Goal: Task Accomplishment & Management: Complete application form

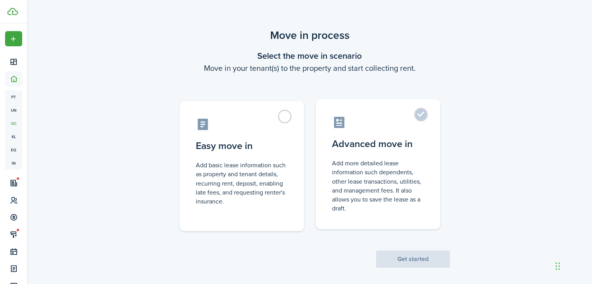
click at [416, 116] on label "Advanced move in Add more detailed lease information such dependents, other lea…" at bounding box center [378, 164] width 125 height 130
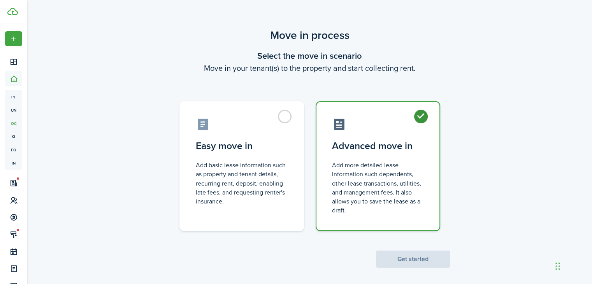
radio input "true"
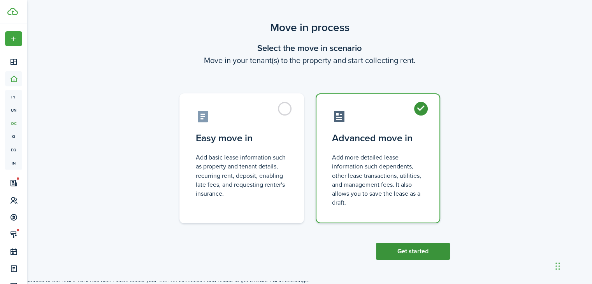
click at [410, 255] on button "Get started" at bounding box center [413, 251] width 74 height 17
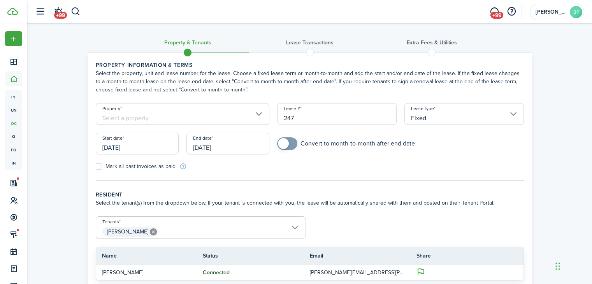
click at [257, 110] on input "Property" at bounding box center [183, 114] width 174 height 22
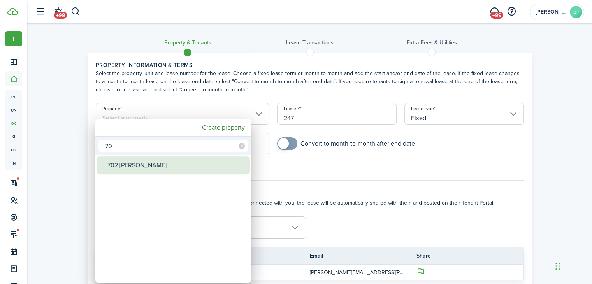
type input "70"
click at [178, 165] on div "702 [PERSON_NAME]" at bounding box center [176, 166] width 138 height 18
type input "702 [PERSON_NAME]"
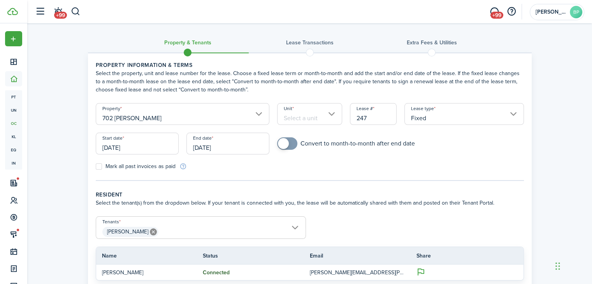
click at [328, 114] on input "Unit" at bounding box center [309, 114] width 65 height 22
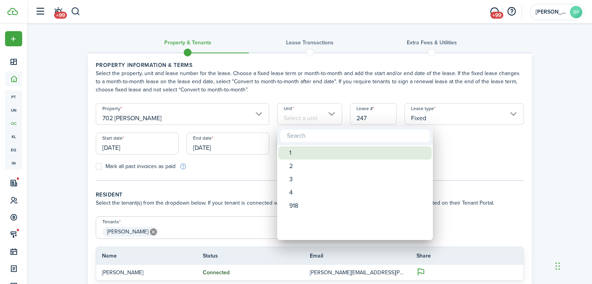
click at [319, 151] on div "1" at bounding box center [358, 152] width 138 height 13
type input "1"
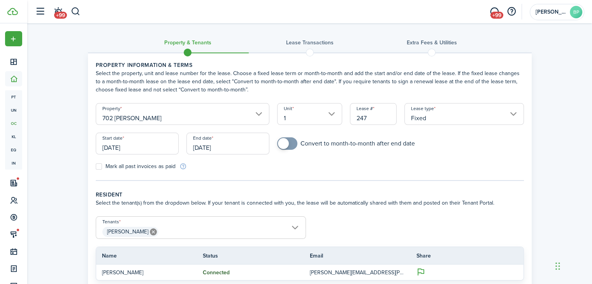
click at [139, 149] on input "[DATE]" at bounding box center [137, 144] width 83 height 22
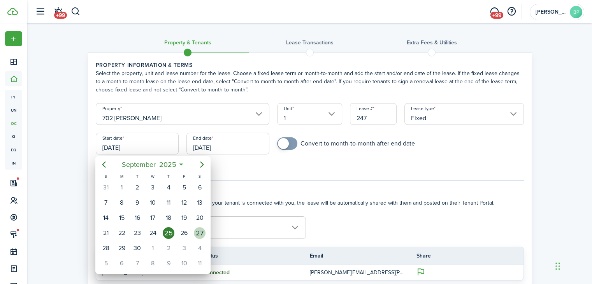
click at [199, 229] on div "27" at bounding box center [200, 233] width 12 height 12
type input "[DATE]"
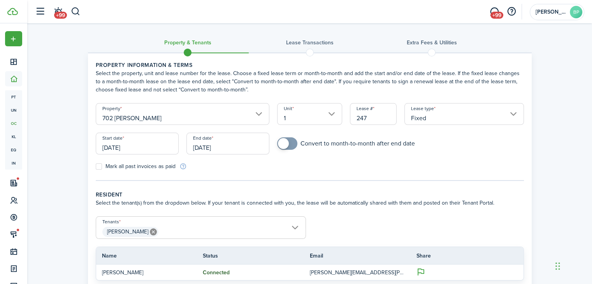
click at [249, 150] on input "[DATE]" at bounding box center [228, 144] width 83 height 22
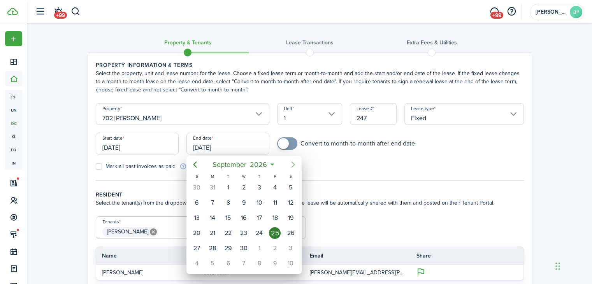
click at [292, 163] on icon "Next page" at bounding box center [293, 164] width 9 height 9
click at [246, 187] on div "30" at bounding box center [244, 188] width 12 height 12
type input "[DATE]"
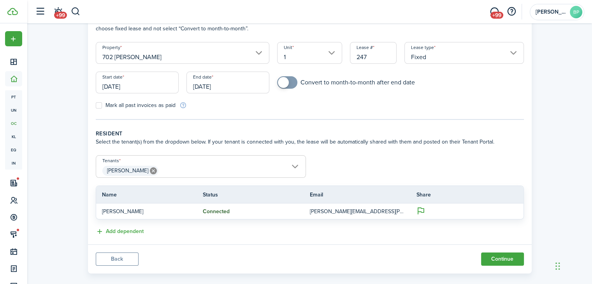
scroll to position [71, 0]
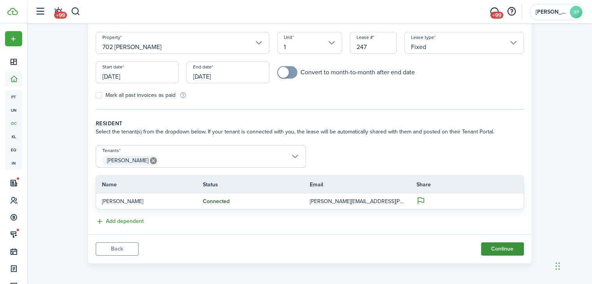
click at [503, 249] on button "Continue" at bounding box center [502, 249] width 43 height 13
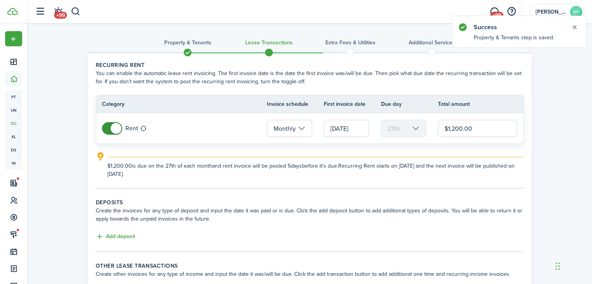
click at [354, 130] on input "[DATE]" at bounding box center [346, 128] width 45 height 17
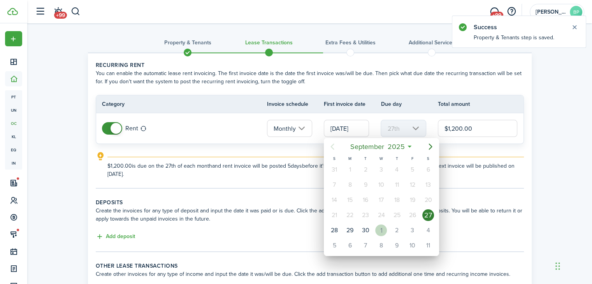
click at [382, 225] on div "1" at bounding box center [381, 231] width 12 height 12
type input "[DATE]"
type input "1st"
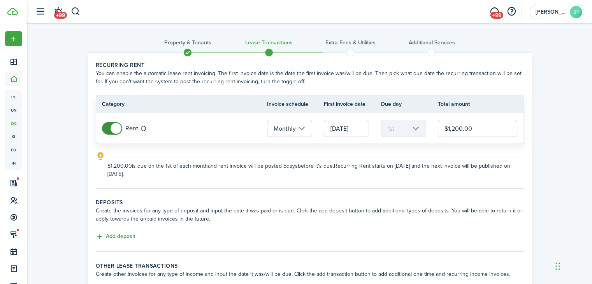
click at [126, 233] on button "Add deposit" at bounding box center [115, 236] width 39 height 9
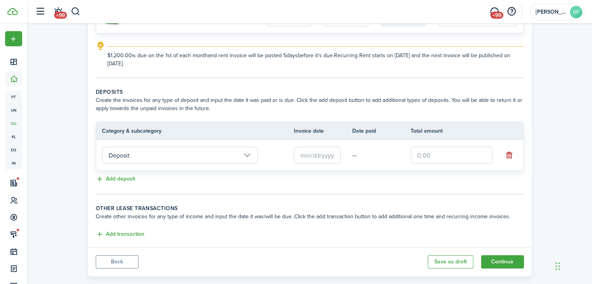
scroll to position [117, 0]
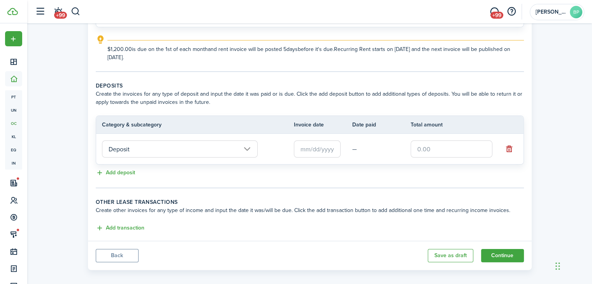
click at [182, 145] on input "Deposit" at bounding box center [180, 149] width 156 height 17
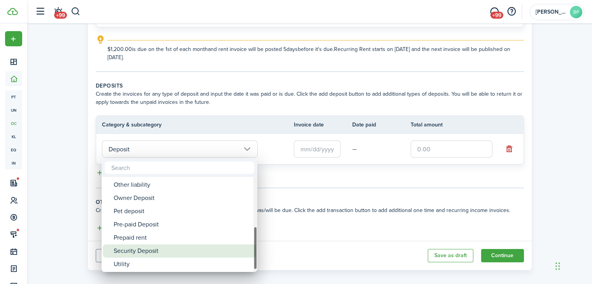
click at [162, 249] on div "Security Deposit" at bounding box center [183, 251] width 138 height 13
type input "Deposit / Security Deposit"
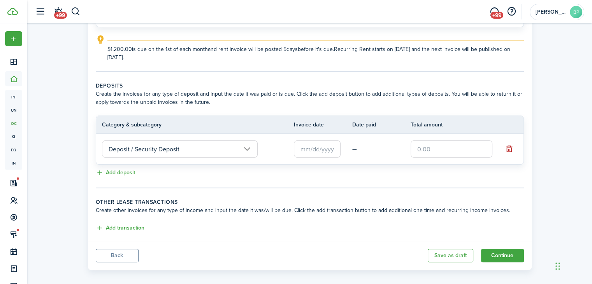
click at [301, 150] on input "text" at bounding box center [317, 149] width 47 height 17
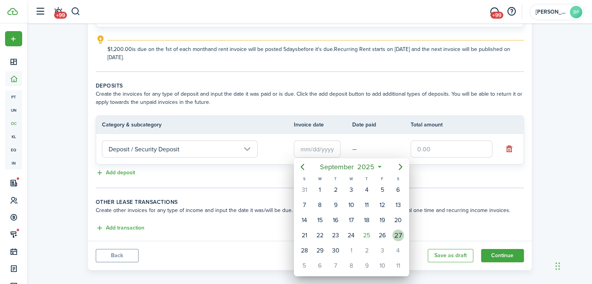
click at [393, 231] on div "27" at bounding box center [398, 236] width 12 height 12
type input "[DATE]"
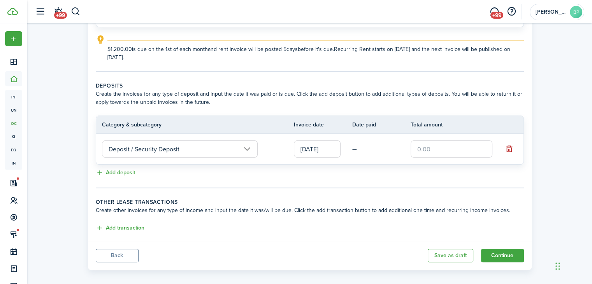
click at [436, 144] on input "text" at bounding box center [452, 149] width 82 height 17
type input "$1,400.00"
click at [313, 190] on panel-main-body "Recurring rent You can enable the automatic lease rent invoicing. The first inv…" at bounding box center [310, 89] width 444 height 304
click at [121, 226] on button "Add transaction" at bounding box center [120, 228] width 49 height 9
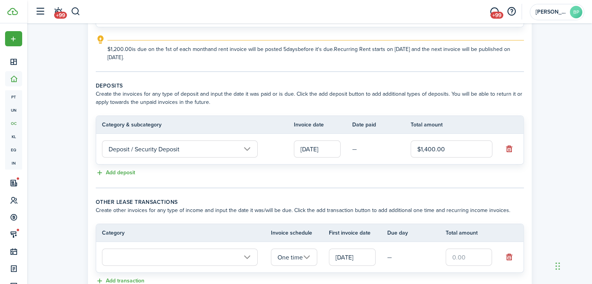
click at [171, 258] on input "text" at bounding box center [180, 257] width 156 height 17
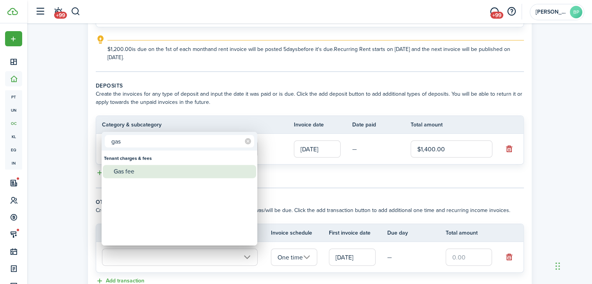
type input "gas"
click at [160, 170] on div "Gas fee" at bounding box center [183, 171] width 138 height 13
type input "Tenant charges & fees / Gas fee"
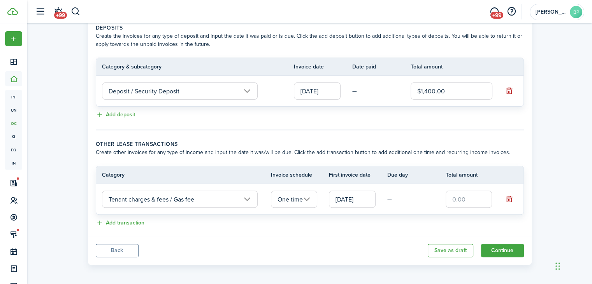
scroll to position [176, 0]
click at [308, 194] on input "One time" at bounding box center [294, 198] width 47 height 17
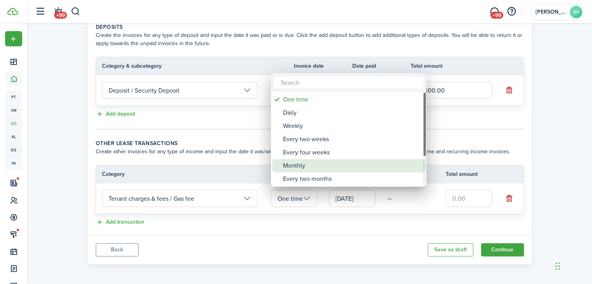
click at [306, 162] on div "Monthly" at bounding box center [352, 165] width 138 height 13
type input "Monthly"
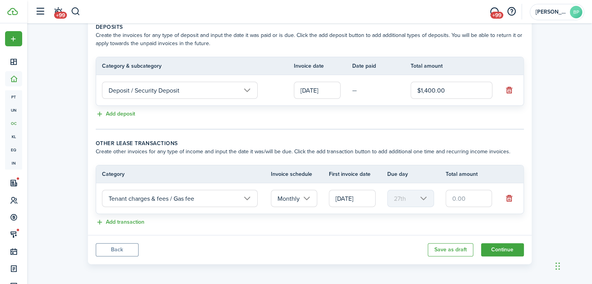
click at [364, 197] on input "[DATE]" at bounding box center [352, 198] width 47 height 17
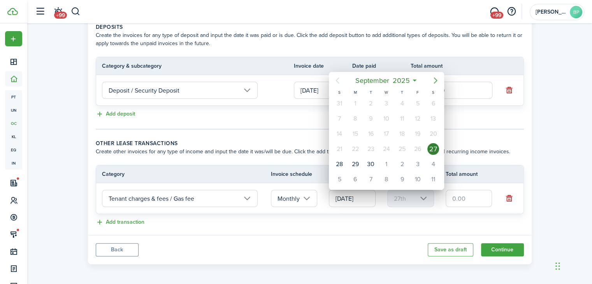
click at [436, 81] on icon "Next page" at bounding box center [436, 80] width 4 height 6
click at [432, 159] on div "1" at bounding box center [434, 164] width 12 height 12
type input "[DATE]"
type input "1st"
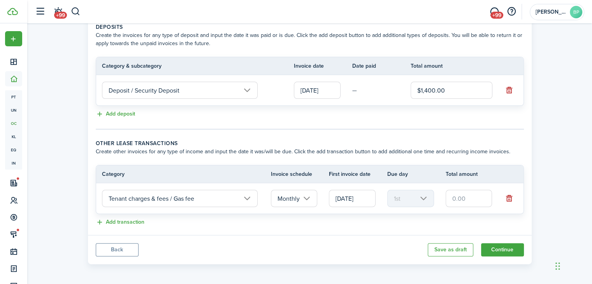
scroll to position [0, 0]
click at [471, 195] on input "text" at bounding box center [469, 198] width 47 height 17
type input "$23.75"
click at [503, 248] on button "Continue" at bounding box center [502, 249] width 43 height 13
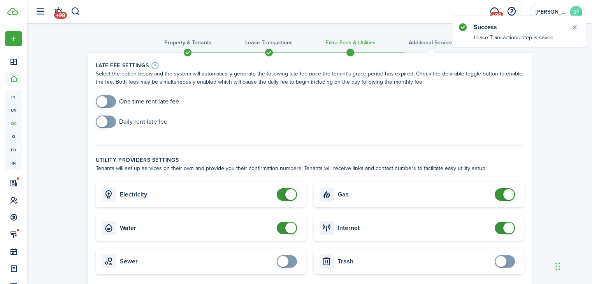
click at [146, 101] on input "checkbox" at bounding box center [137, 101] width 83 height 12
checkbox input "true"
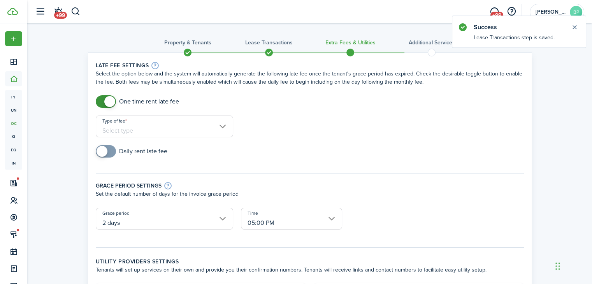
click at [157, 128] on input "Type of fee" at bounding box center [164, 127] width 137 height 22
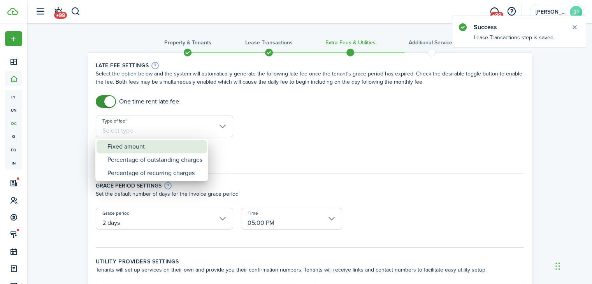
click at [162, 151] on div "Fixed amount" at bounding box center [154, 146] width 95 height 13
type input "Fixed amount"
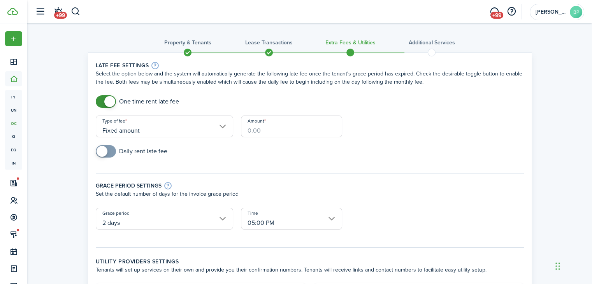
click at [276, 128] on input "Amount" at bounding box center [291, 127] width 101 height 22
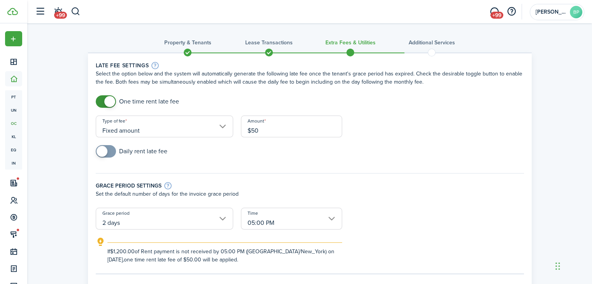
type input "$50.00"
click at [257, 156] on div "Daily rent late fee" at bounding box center [310, 155] width 436 height 20
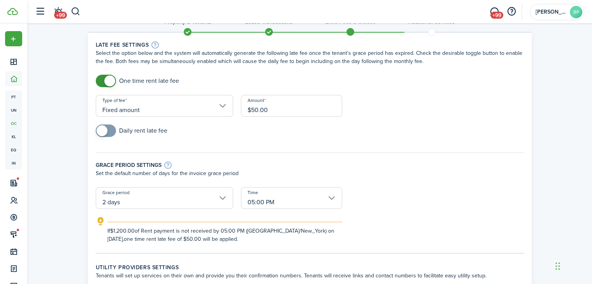
scroll to position [39, 0]
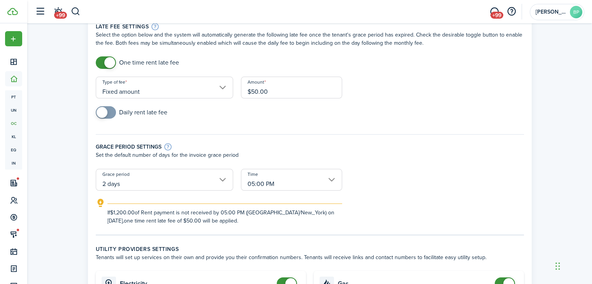
click at [223, 178] on input "2 days" at bounding box center [164, 180] width 137 height 22
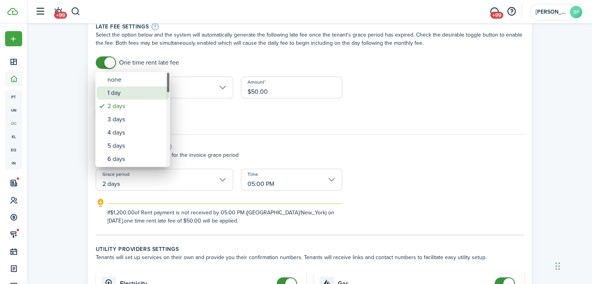
click at [139, 92] on div "1 day" at bounding box center [135, 92] width 57 height 13
type input "1 day"
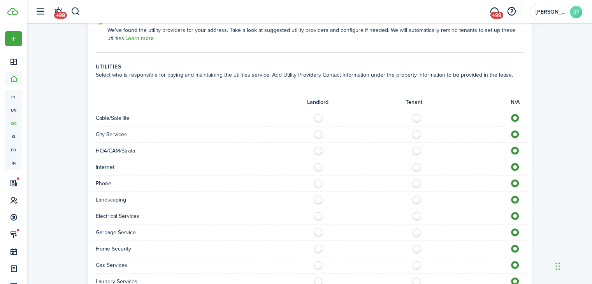
scroll to position [428, 0]
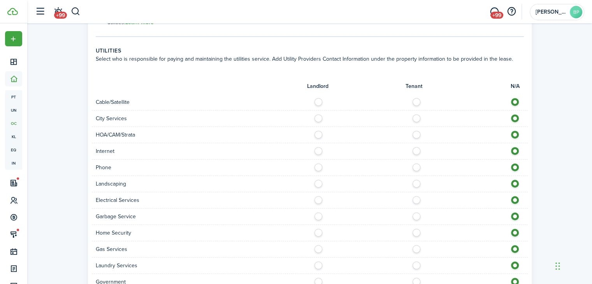
click at [319, 117] on label at bounding box center [321, 116] width 14 height 4
radio input "true"
click at [319, 183] on label at bounding box center [321, 182] width 14 height 4
radio input "true"
click at [413, 196] on label at bounding box center [419, 198] width 14 height 4
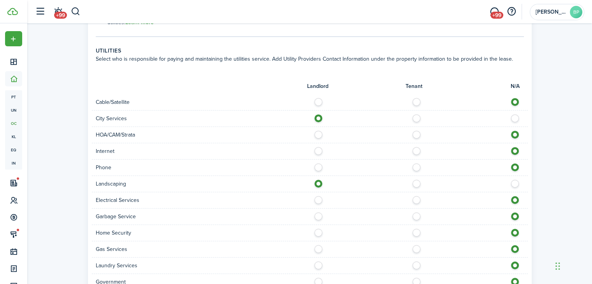
radio input "true"
click at [317, 215] on label at bounding box center [321, 215] width 14 height 4
radio input "true"
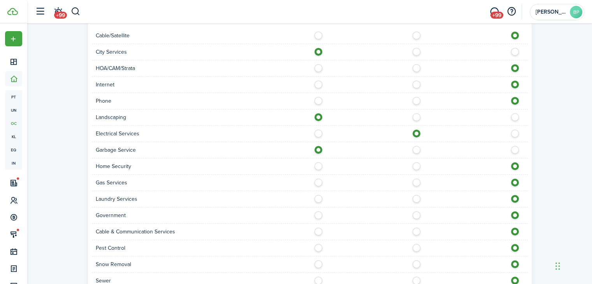
scroll to position [506, 0]
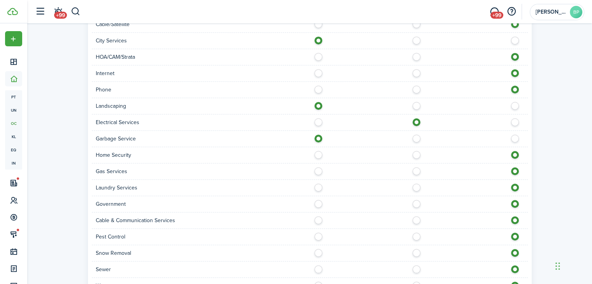
click at [417, 170] on label at bounding box center [419, 169] width 14 height 4
radio input "true"
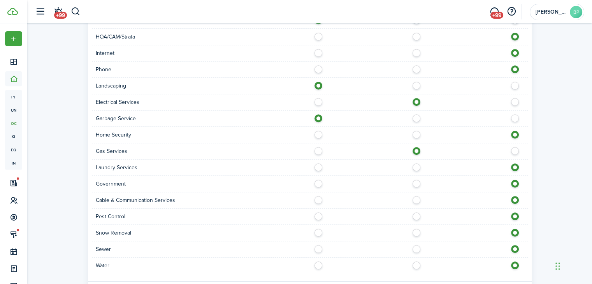
scroll to position [545, 0]
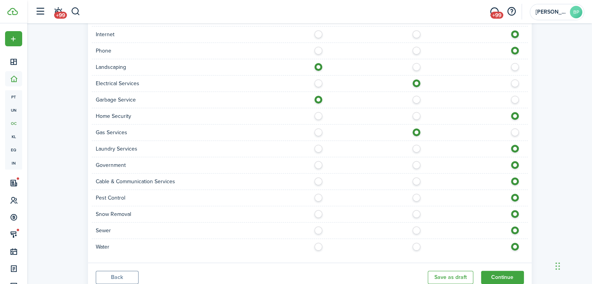
click at [417, 211] on label at bounding box center [419, 212] width 14 height 4
radio input "true"
click at [418, 245] on label at bounding box center [419, 245] width 14 height 4
radio input "true"
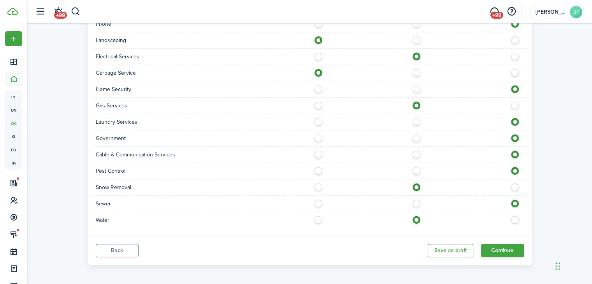
scroll to position [572, 0]
click at [496, 250] on button "Continue" at bounding box center [502, 250] width 43 height 13
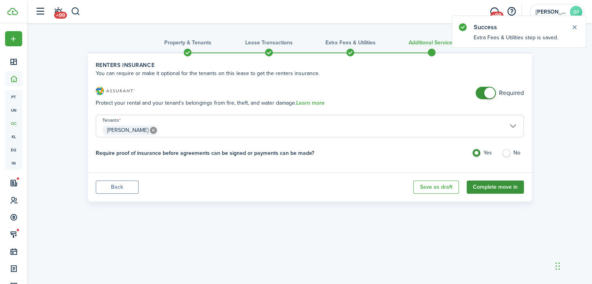
click at [498, 183] on button "Complete move in" at bounding box center [495, 187] width 57 height 13
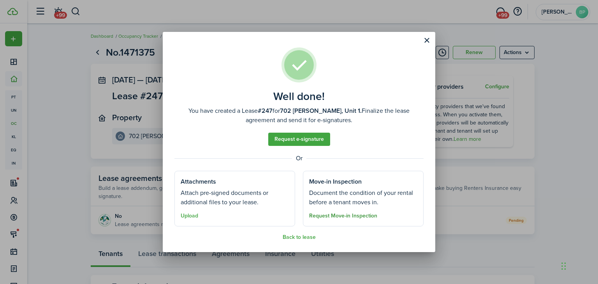
click at [336, 216] on button "Request Move-in Inspection" at bounding box center [343, 216] width 68 height 6
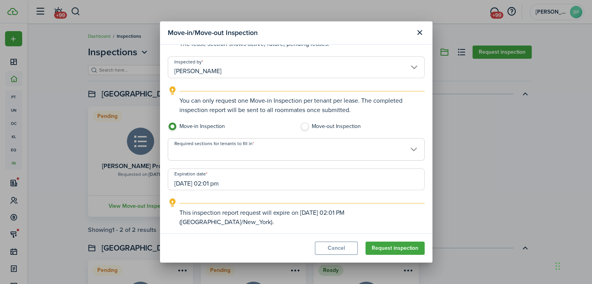
scroll to position [100, 0]
click at [259, 151] on span at bounding box center [296, 152] width 256 height 13
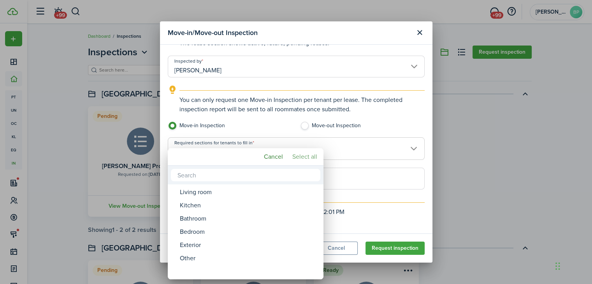
click at [304, 156] on mbsc-button "Select all" at bounding box center [304, 157] width 31 height 14
type input "Living room, Kitchen, Bathroom, Bedroom, Exterior, Other"
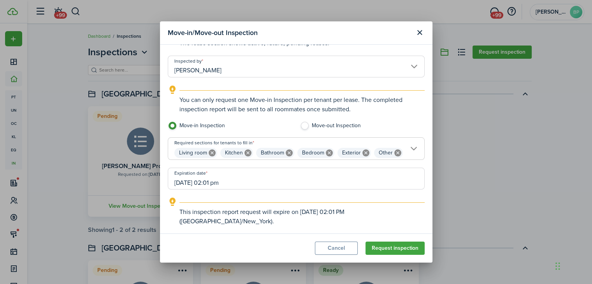
click at [245, 190] on input "[DATE] 02:01 pm" at bounding box center [296, 179] width 257 height 22
type input "[DATE] 02:00 pm"
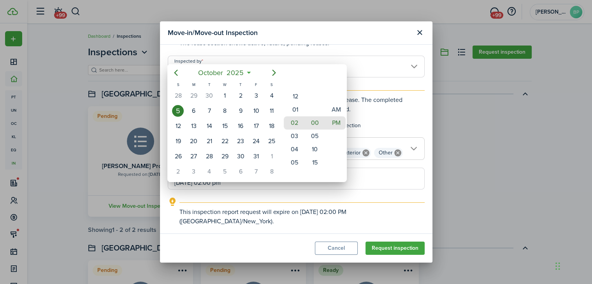
click at [399, 223] on div at bounding box center [296, 142] width 717 height 409
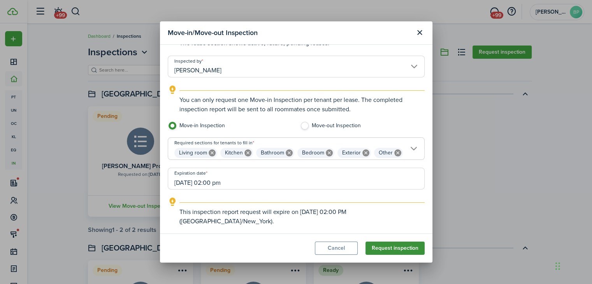
click at [398, 249] on button "Request inspection" at bounding box center [395, 248] width 59 height 13
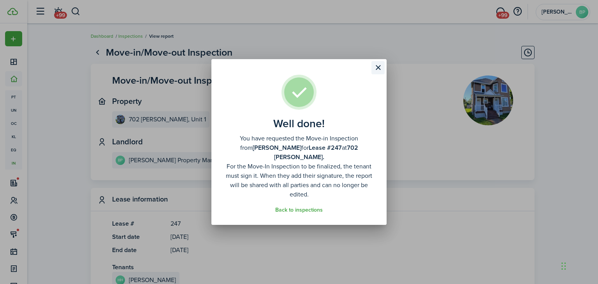
click at [377, 69] on button "Close modal" at bounding box center [377, 67] width 13 height 13
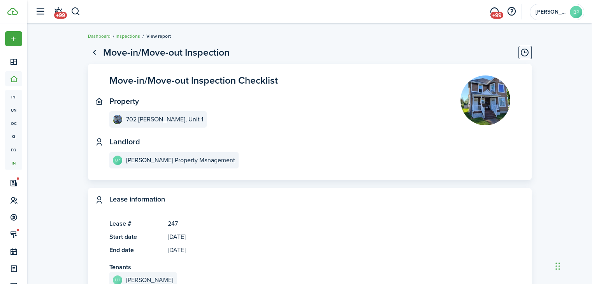
click at [160, 275] on link "[PERSON_NAME]" at bounding box center [142, 280] width 67 height 16
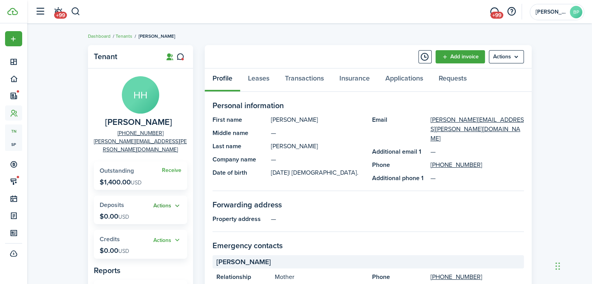
scroll to position [39, 0]
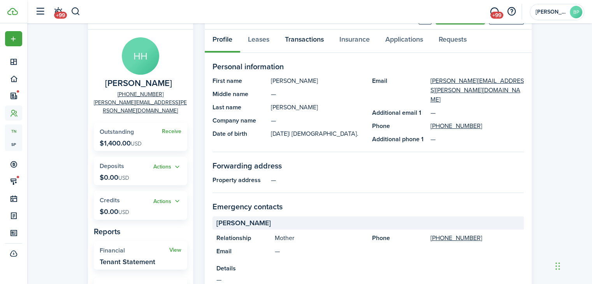
click at [306, 39] on link "Transactions" at bounding box center [304, 41] width 55 height 23
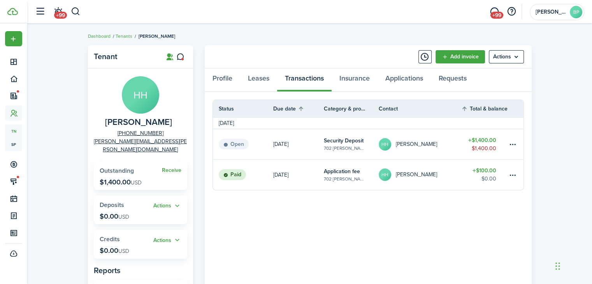
click at [486, 141] on table-amount-title "$1,400.00" at bounding box center [482, 140] width 28 height 8
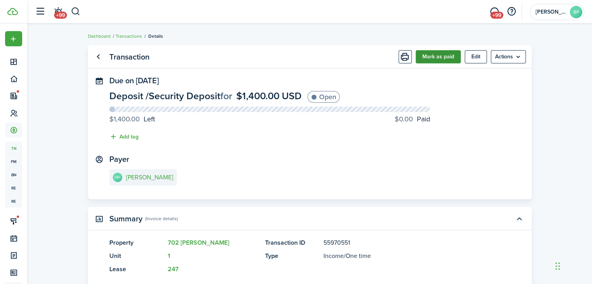
click at [447, 55] on button "Mark as paid" at bounding box center [438, 56] width 45 height 13
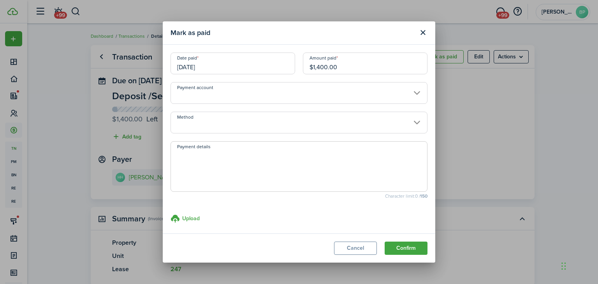
drag, startPoint x: 344, startPoint y: 68, endPoint x: 289, endPoint y: 67, distance: 55.3
click at [289, 67] on div "Date paid [DATE] Amount paid $1,400.00" at bounding box center [299, 68] width 265 height 30
click at [252, 125] on input "Method" at bounding box center [299, 123] width 257 height 22
type input "$100.00"
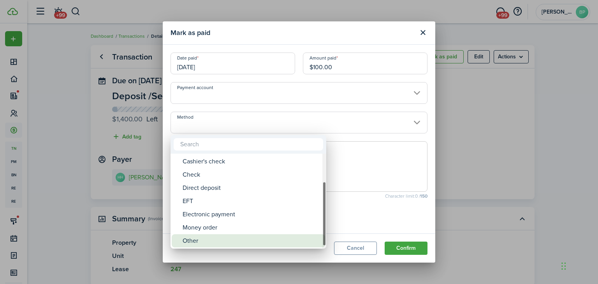
click at [250, 242] on div "Other" at bounding box center [252, 240] width 138 height 13
type input "Other"
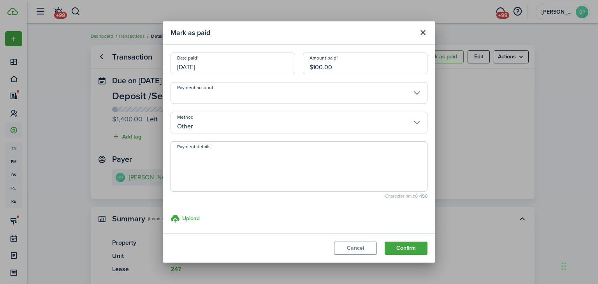
click at [260, 156] on textarea "Payment details" at bounding box center [299, 168] width 256 height 37
type textarea "Application fee applied"
click at [403, 247] on button "Confirm" at bounding box center [406, 248] width 43 height 13
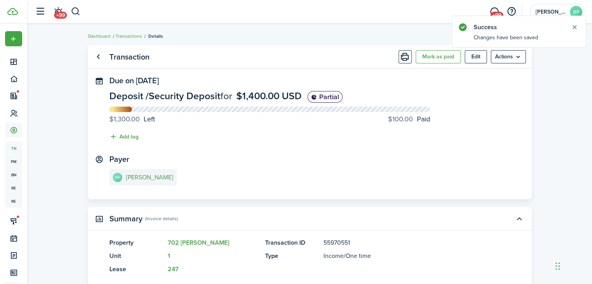
click at [160, 181] on e-details-info-title "[PERSON_NAME]" at bounding box center [149, 177] width 47 height 7
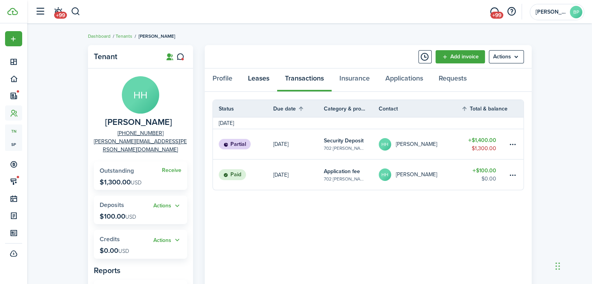
click at [258, 77] on link "Leases" at bounding box center [258, 80] width 37 height 23
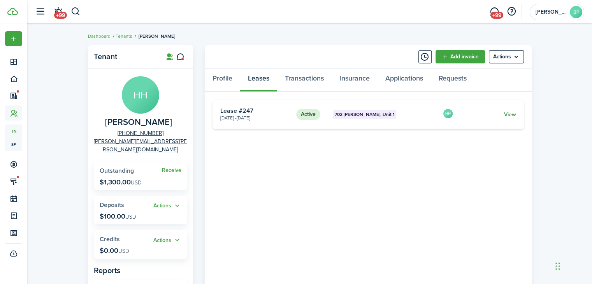
click at [510, 113] on link "View" at bounding box center [510, 115] width 12 height 8
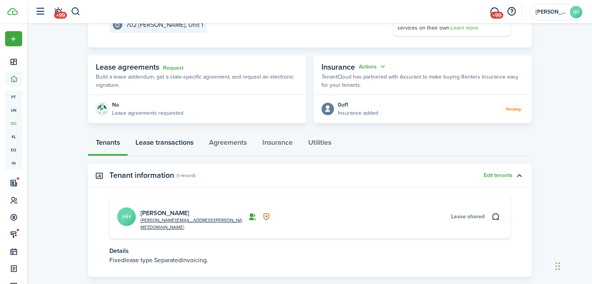
scroll to position [117, 0]
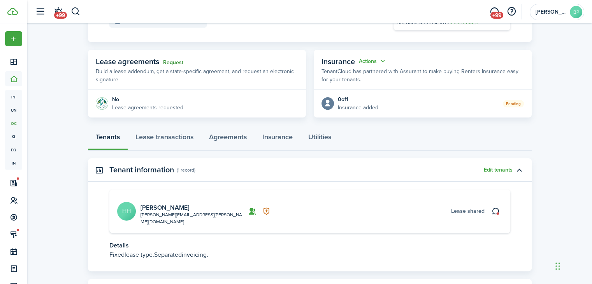
click at [172, 61] on link "Request" at bounding box center [173, 63] width 20 height 6
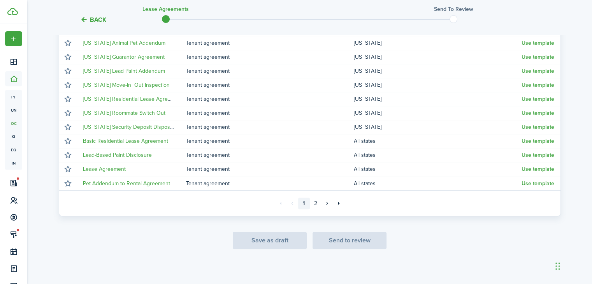
scroll to position [171, 0]
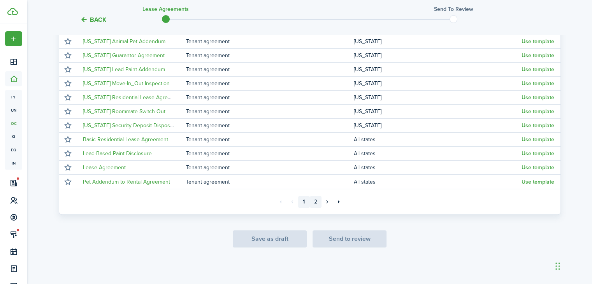
click at [318, 200] on link "2" at bounding box center [316, 202] width 12 height 12
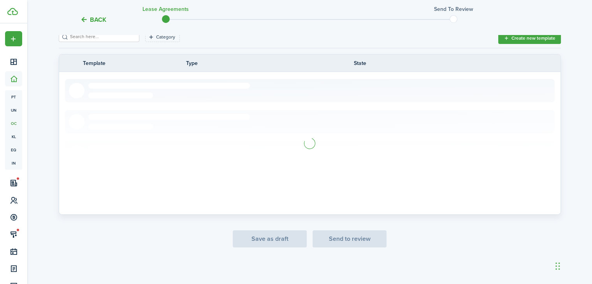
scroll to position [86, 0]
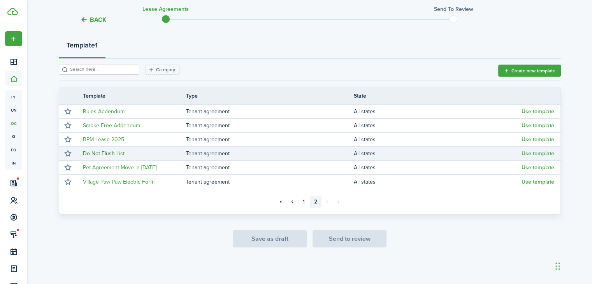
click at [103, 153] on link "Do Not Flush List" at bounding box center [104, 154] width 42 height 8
